Goal: Task Accomplishment & Management: Manage account settings

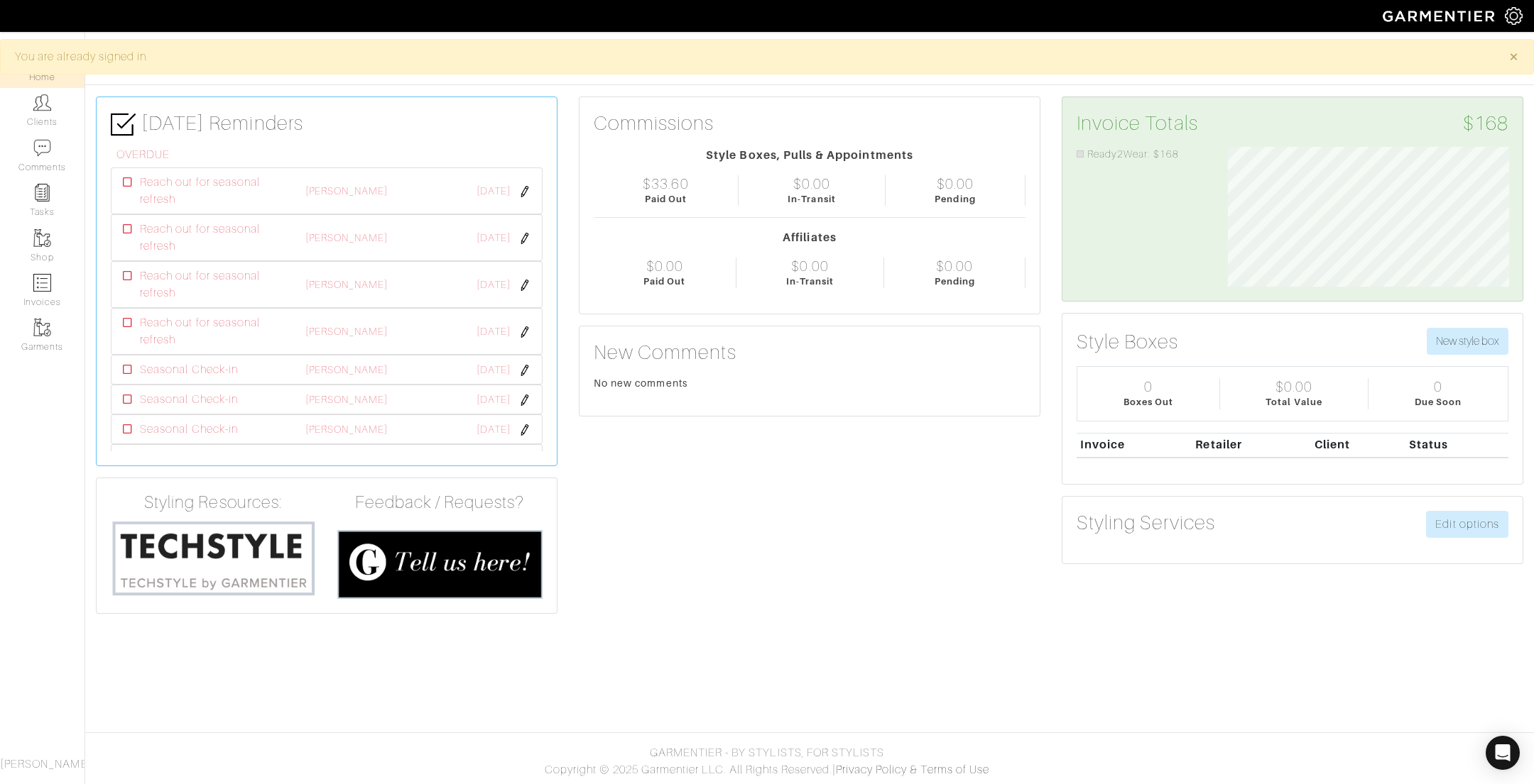
scroll to position [141, 303]
click at [42, 111] on img at bounding box center [43, 103] width 18 height 18
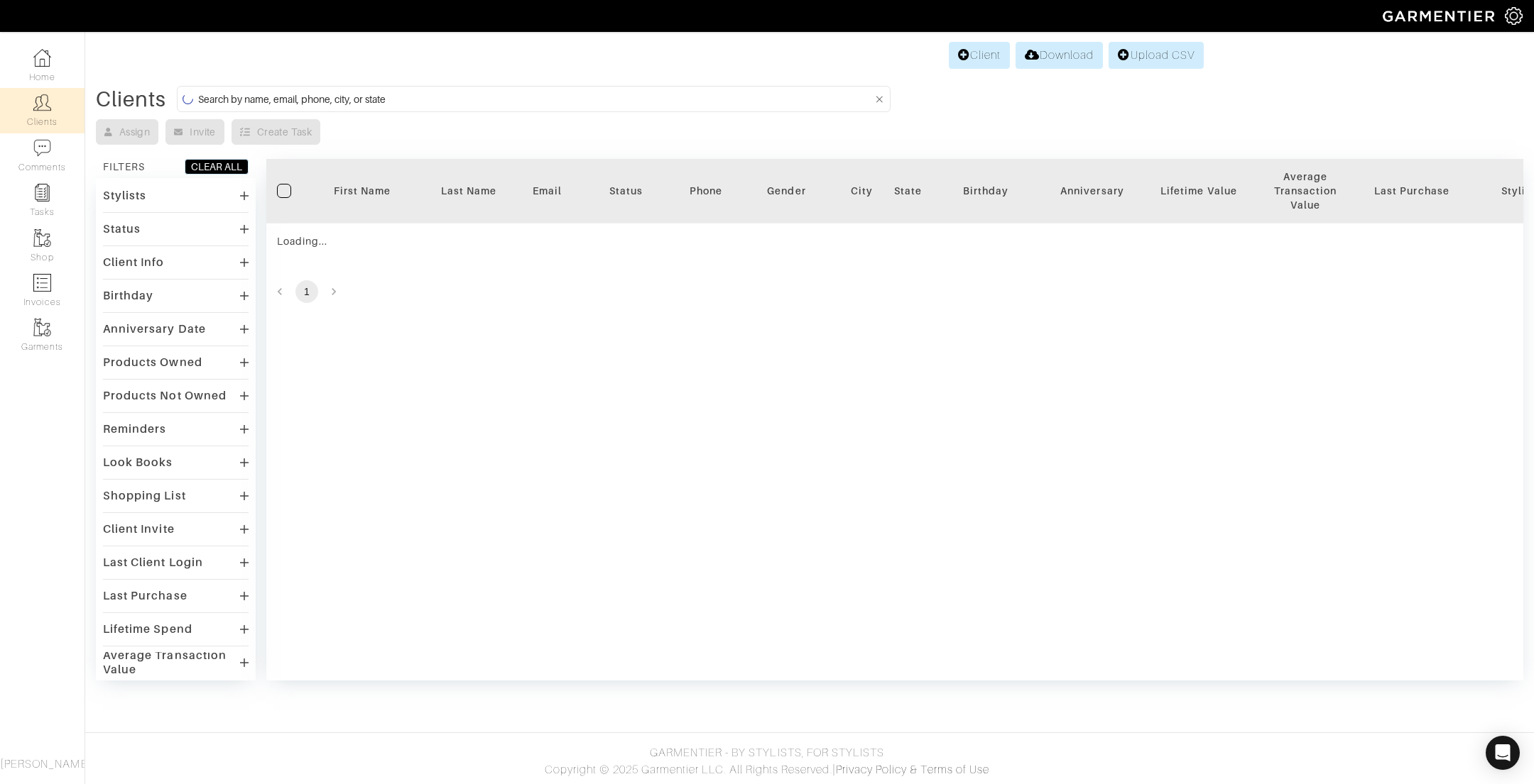
click at [255, 102] on input at bounding box center [535, 99] width 674 height 18
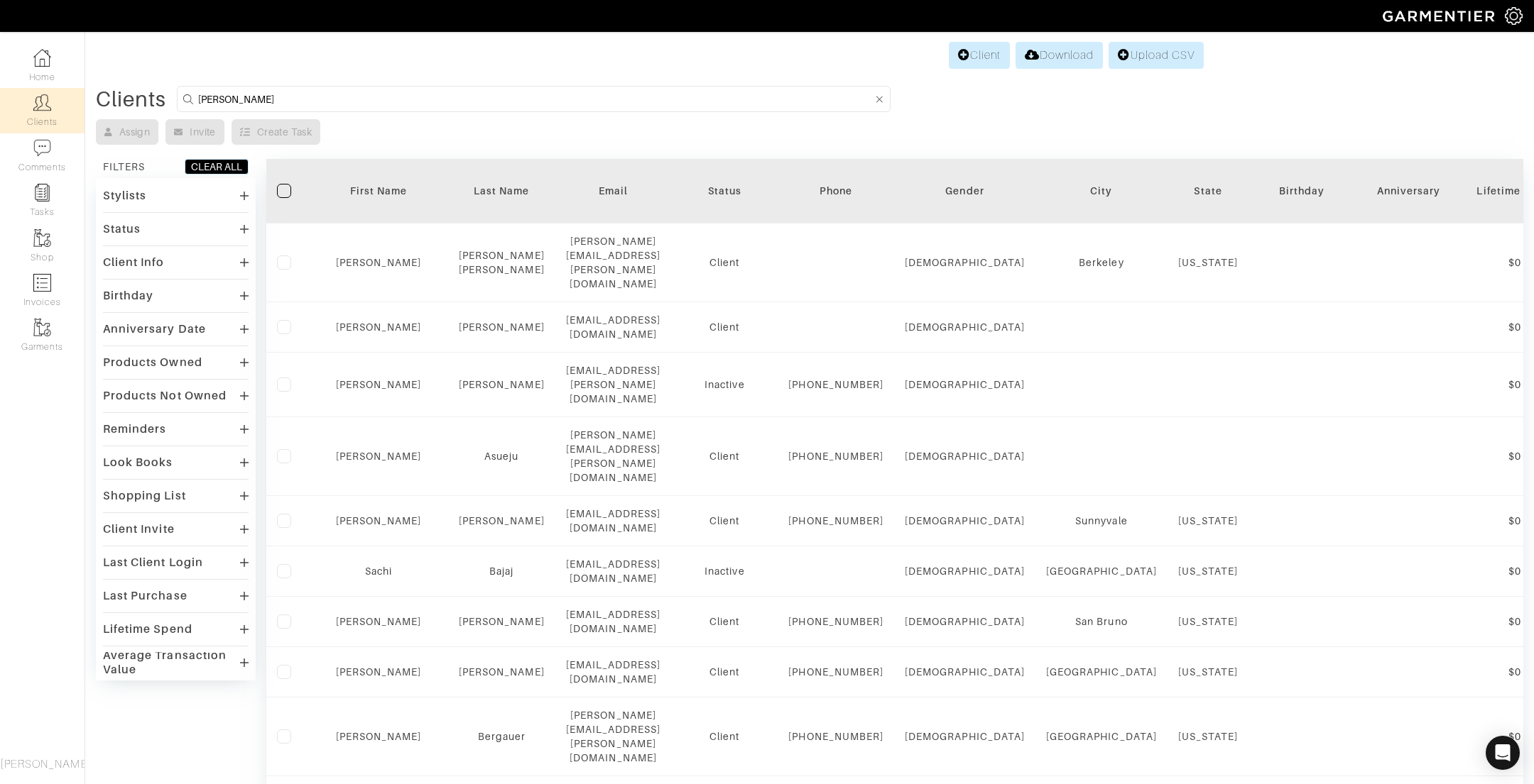
type input "kelly sch"
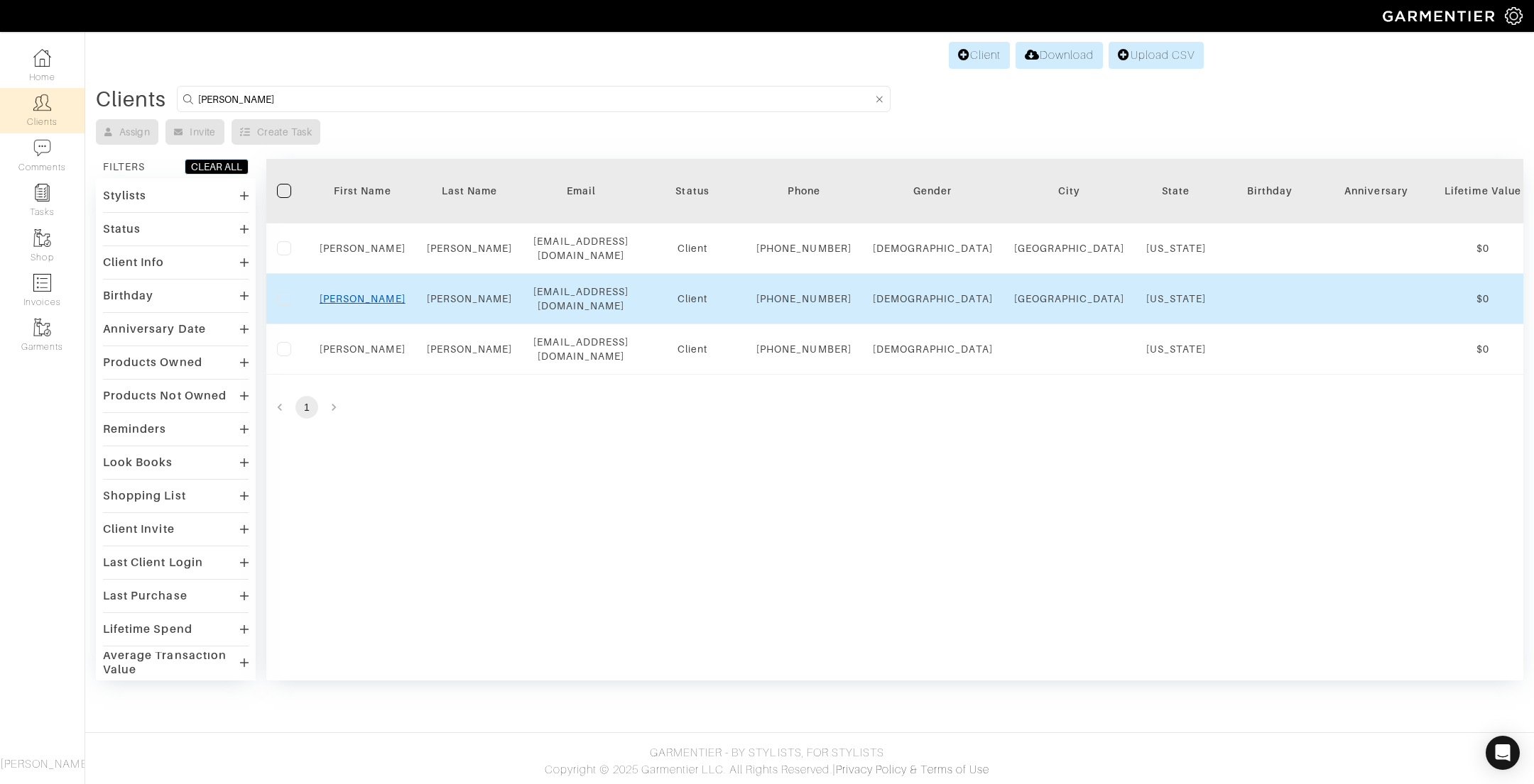
click at [354, 305] on link "Kelly" at bounding box center [362, 298] width 86 height 11
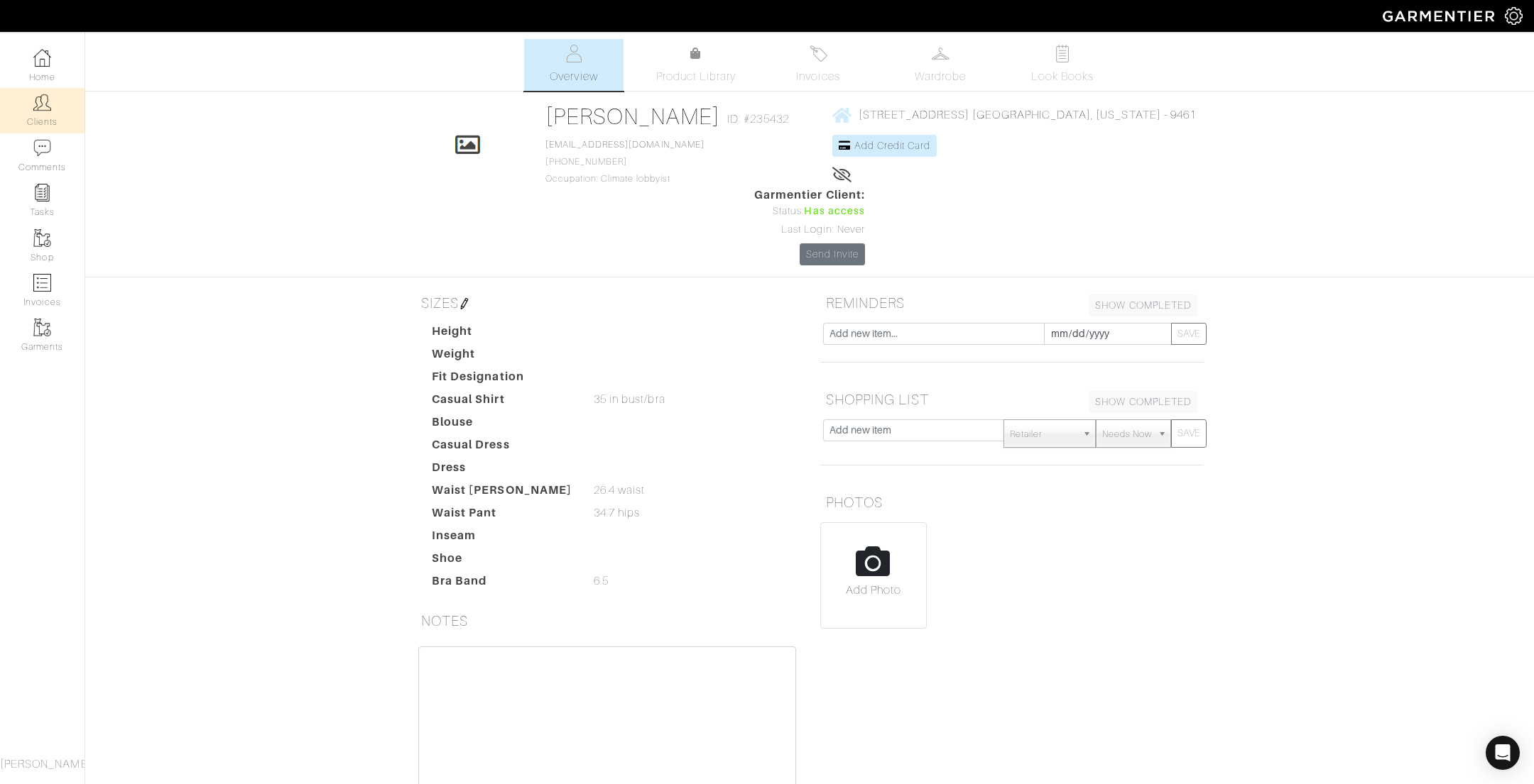
click at [51, 106] on link "Clients" at bounding box center [42, 110] width 85 height 45
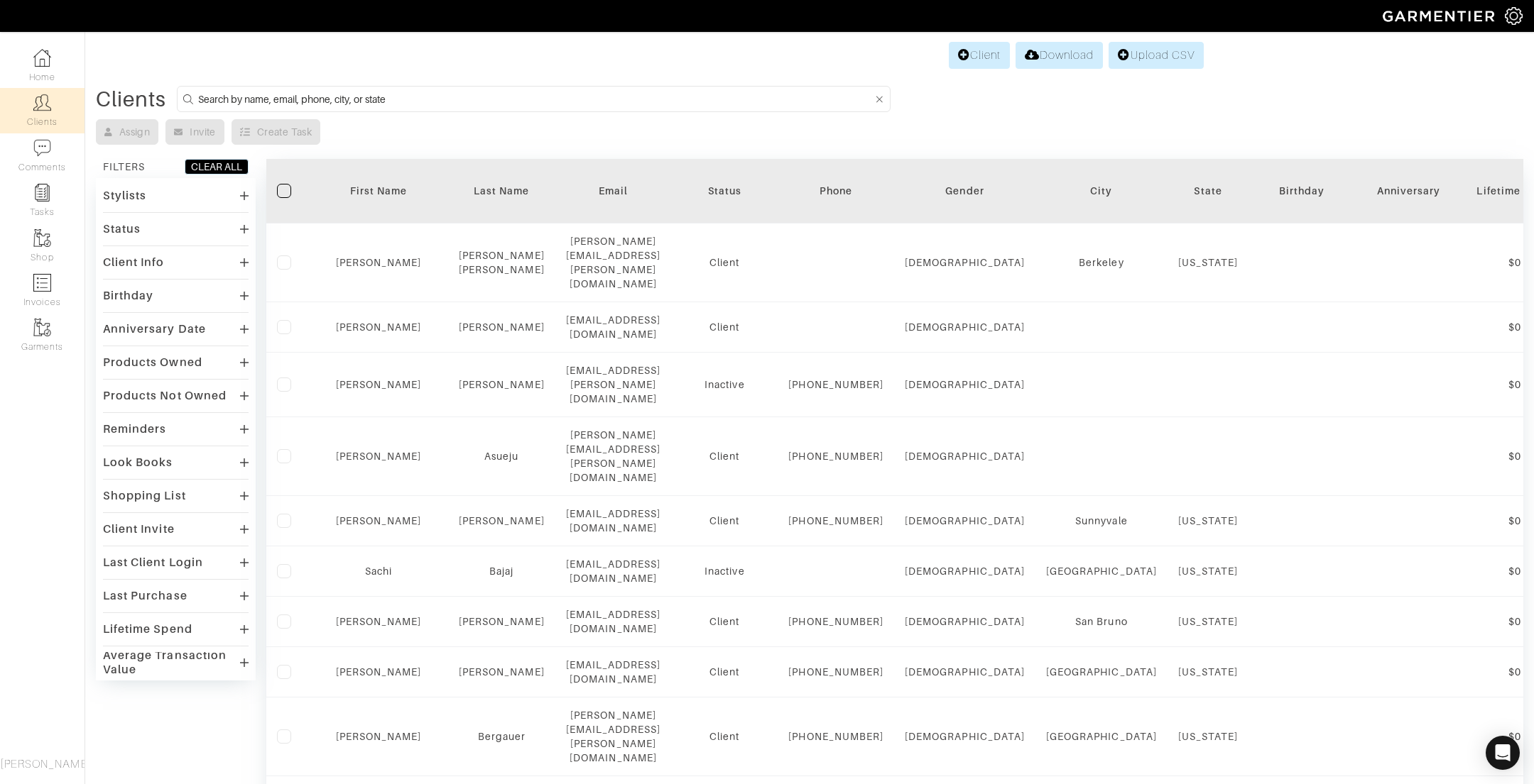
click at [442, 86] on form at bounding box center [533, 98] width 713 height 26
click at [439, 93] on input at bounding box center [535, 99] width 674 height 18
type input "melissa"
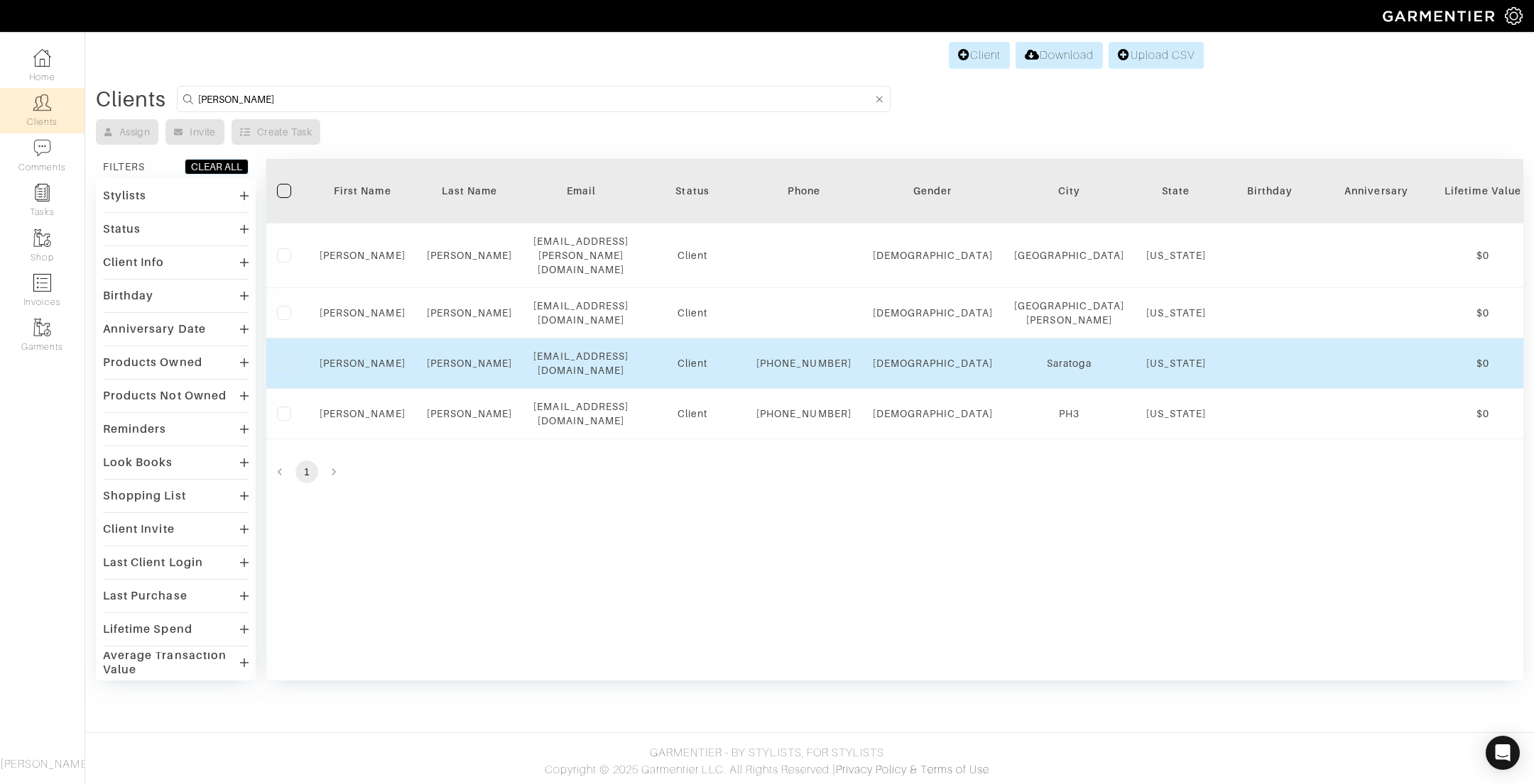
click at [358, 357] on div "Melissa" at bounding box center [362, 364] width 86 height 15
click at [359, 357] on link "Melissa" at bounding box center [362, 363] width 86 height 11
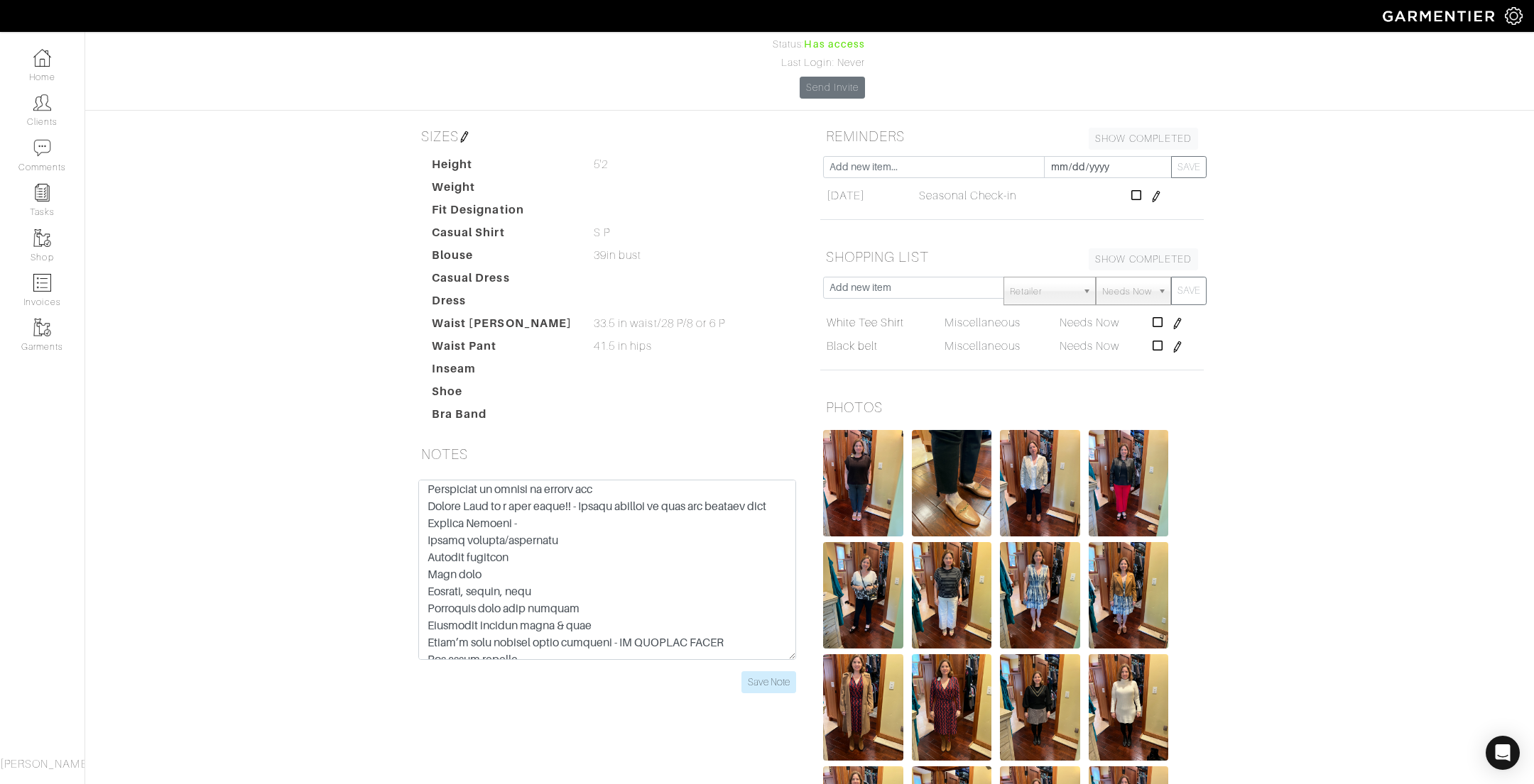
scroll to position [189, 0]
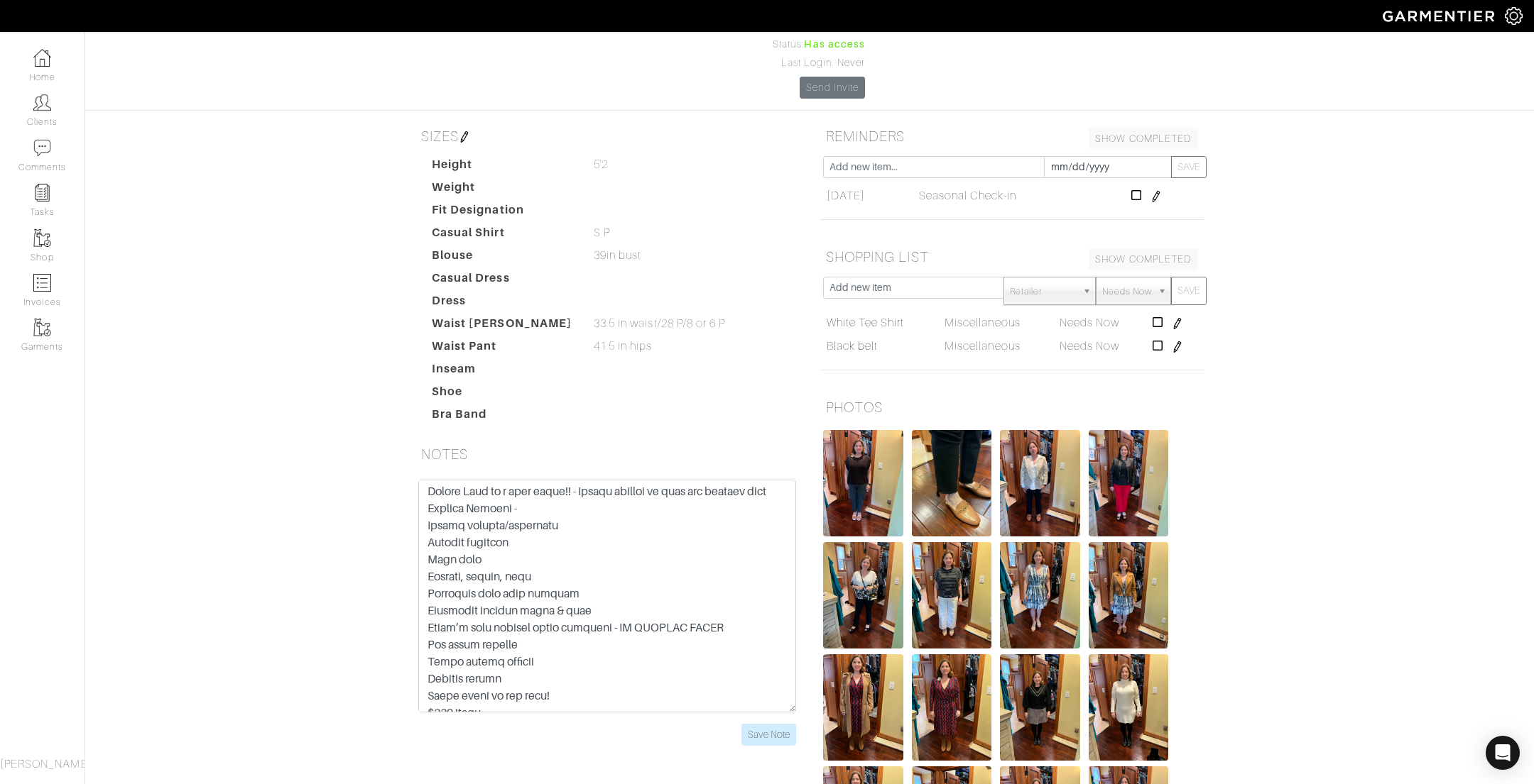
drag, startPoint x: 790, startPoint y: 575, endPoint x: 790, endPoint y: 795, distance: 220.0
click at [790, 784] on html "Andie Sobrato, LLC. Andie Sobrato Home Clients Invoices Comments Reminders Styl…" at bounding box center [767, 445] width 1534 height 1223
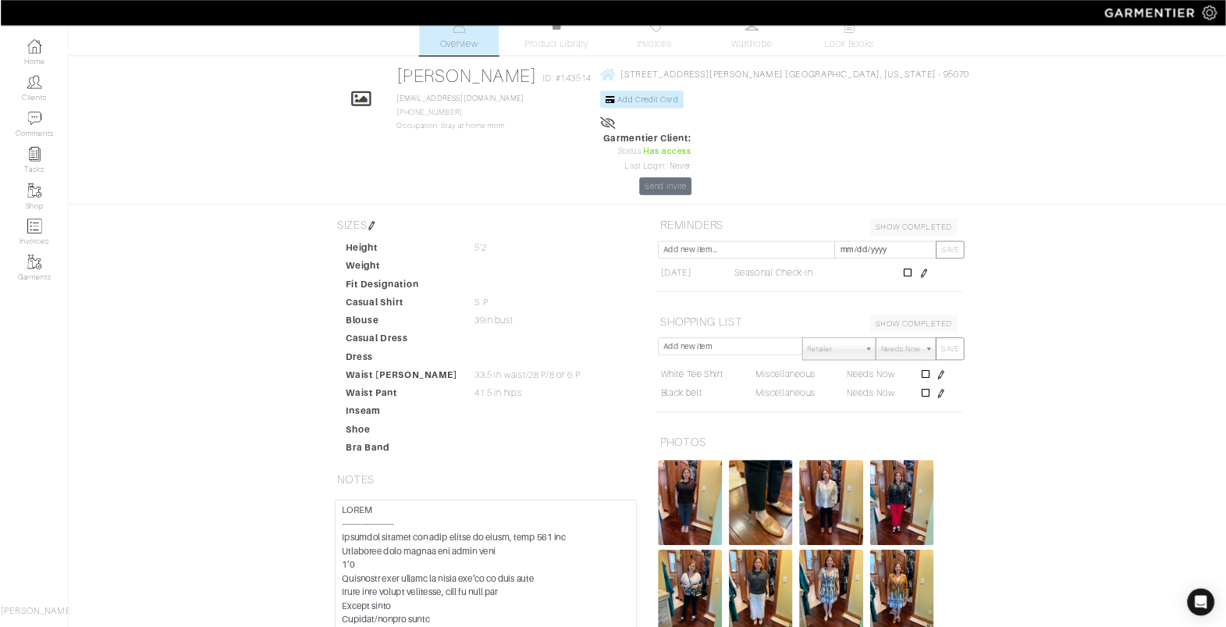
scroll to position [0, 0]
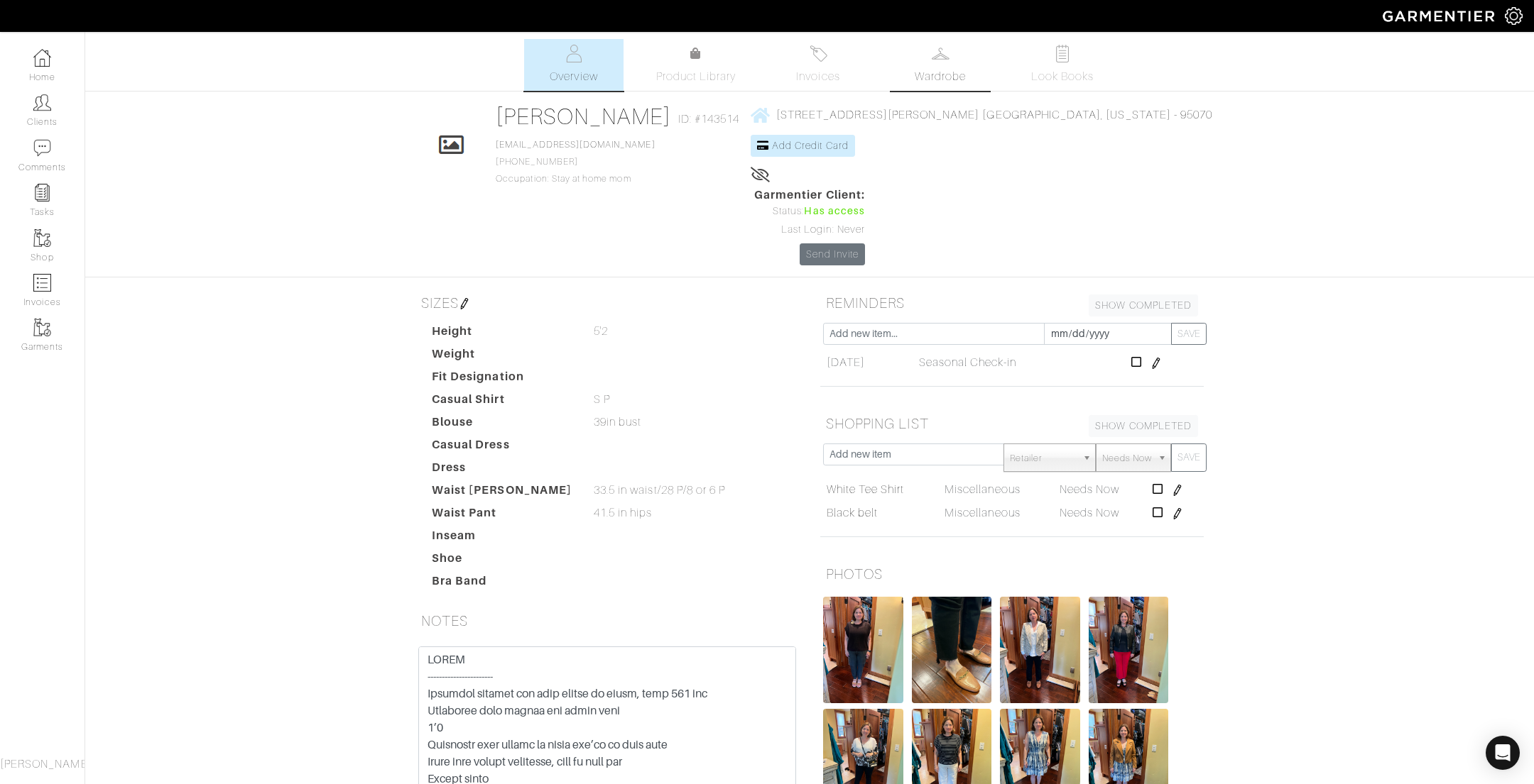
click at [929, 68] on span "Wardrobe" at bounding box center [940, 76] width 51 height 17
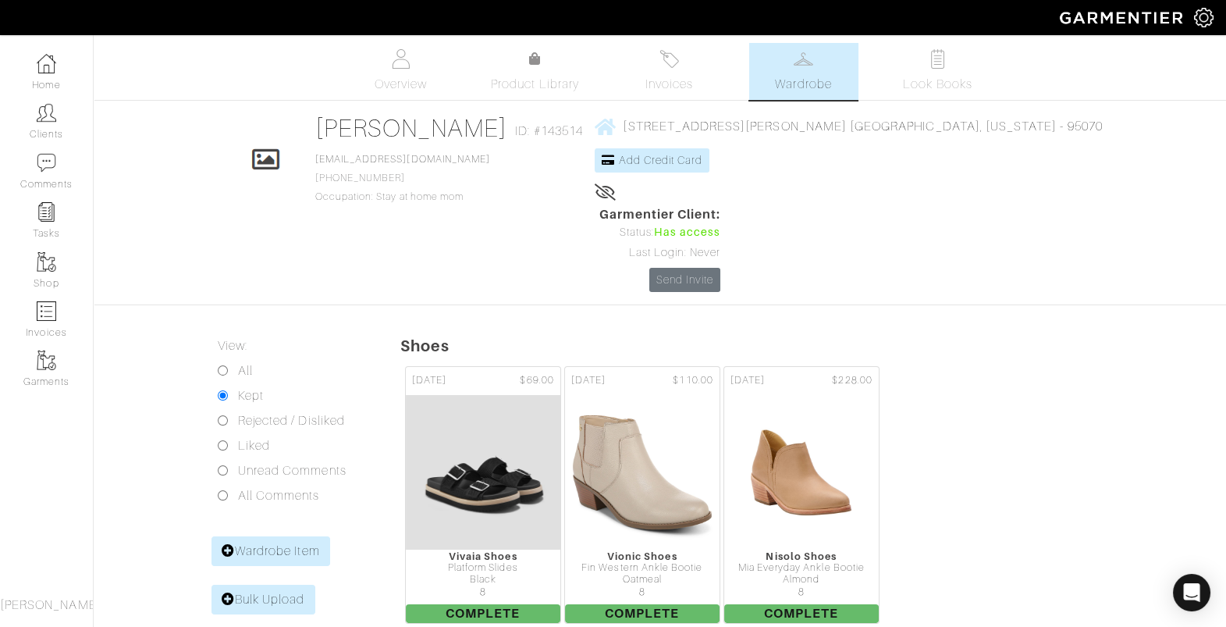
click at [225, 365] on input "All" at bounding box center [223, 370] width 10 height 10
radio input "true"
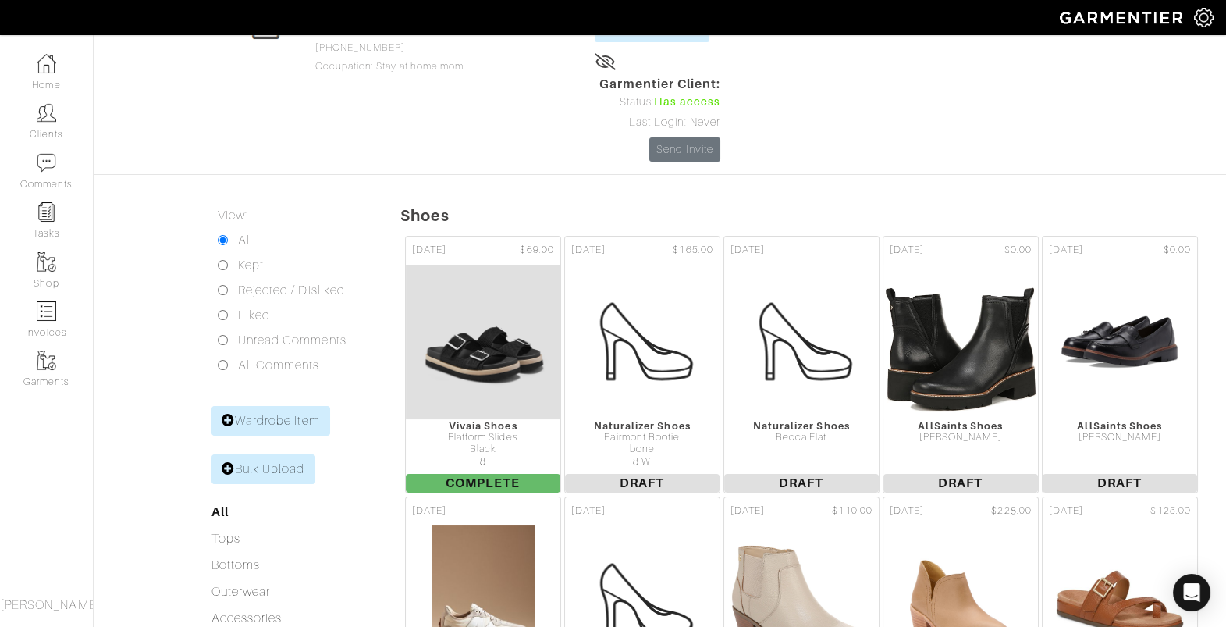
scroll to position [133, 0]
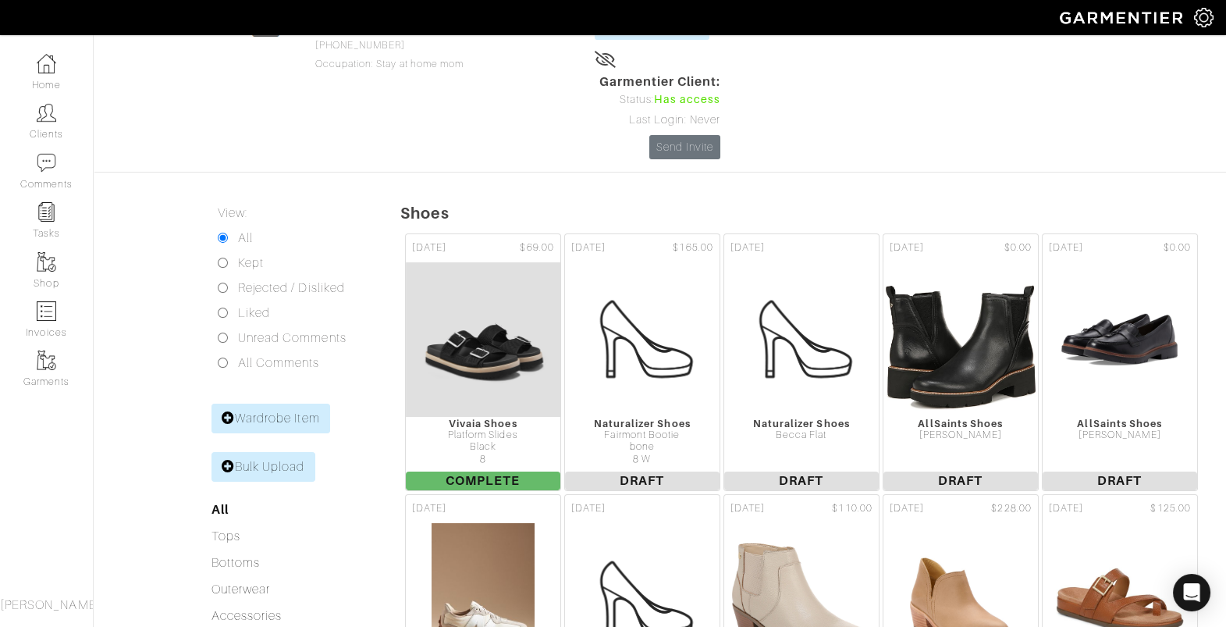
click at [222, 258] on input "Kept" at bounding box center [223, 263] width 10 height 10
radio input "true"
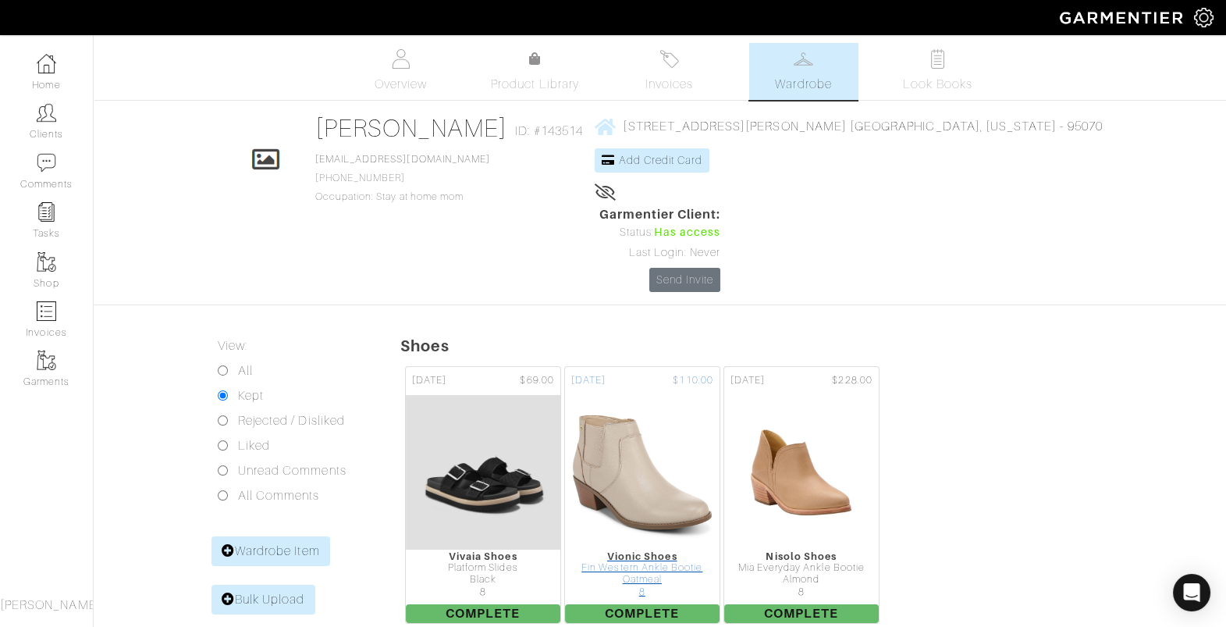
click at [667, 397] on img at bounding box center [642, 472] width 156 height 156
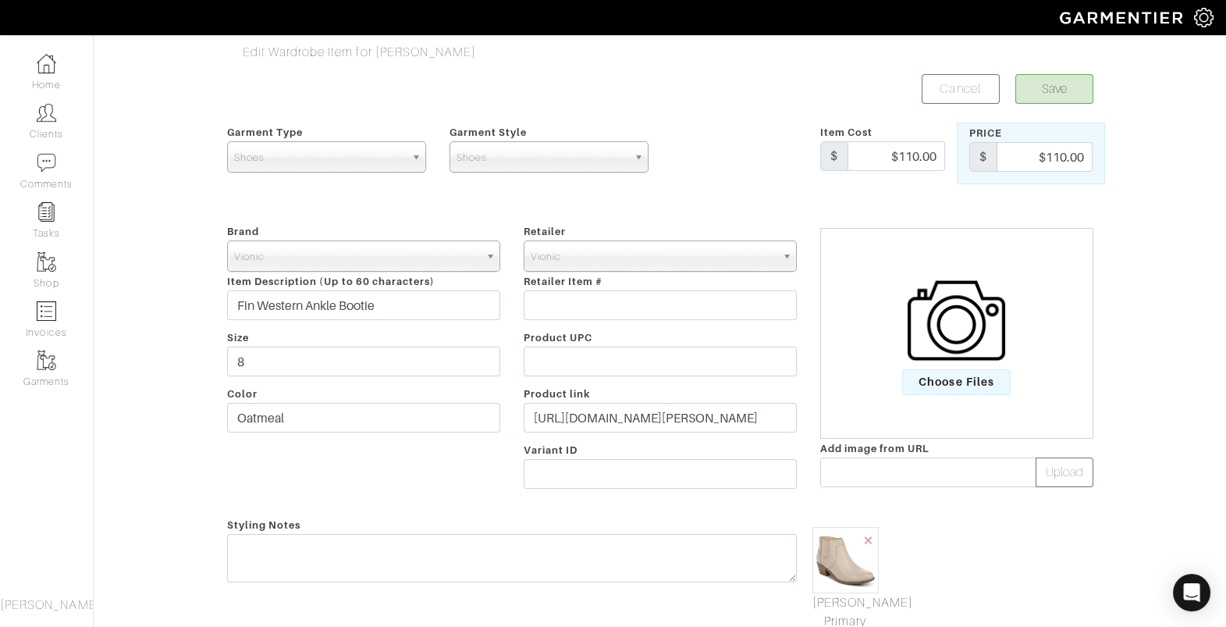
scroll to position [1, 0]
click at [827, 551] on img at bounding box center [846, 559] width 66 height 66
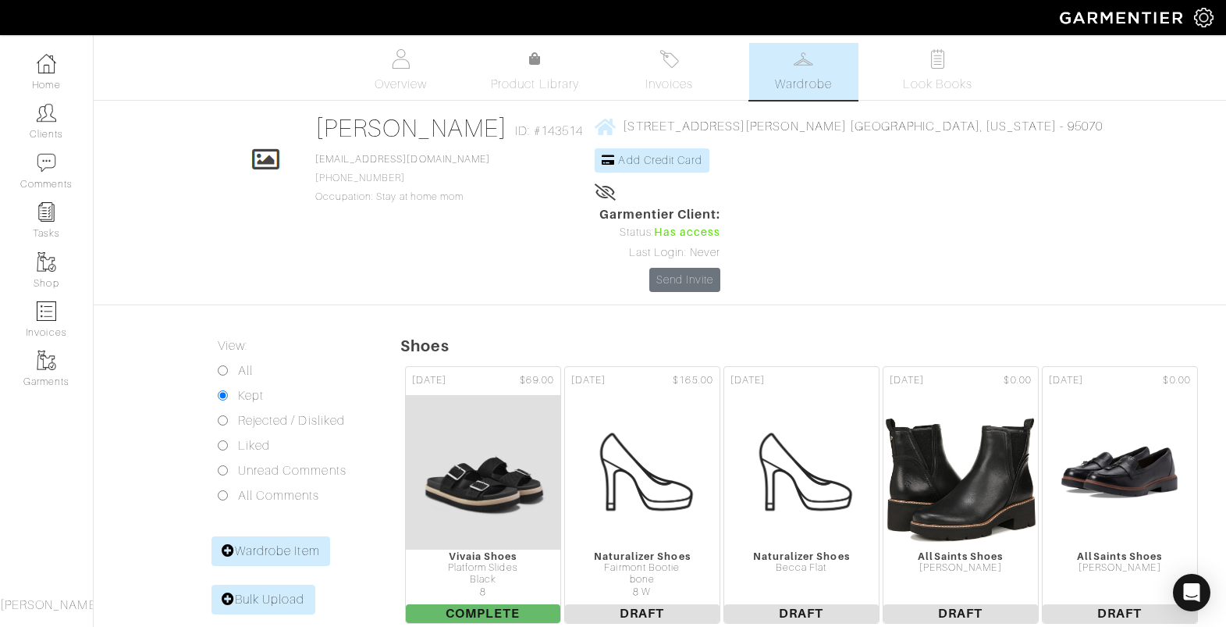
scroll to position [133, 0]
